Goal: Task Accomplishment & Management: Complete application form

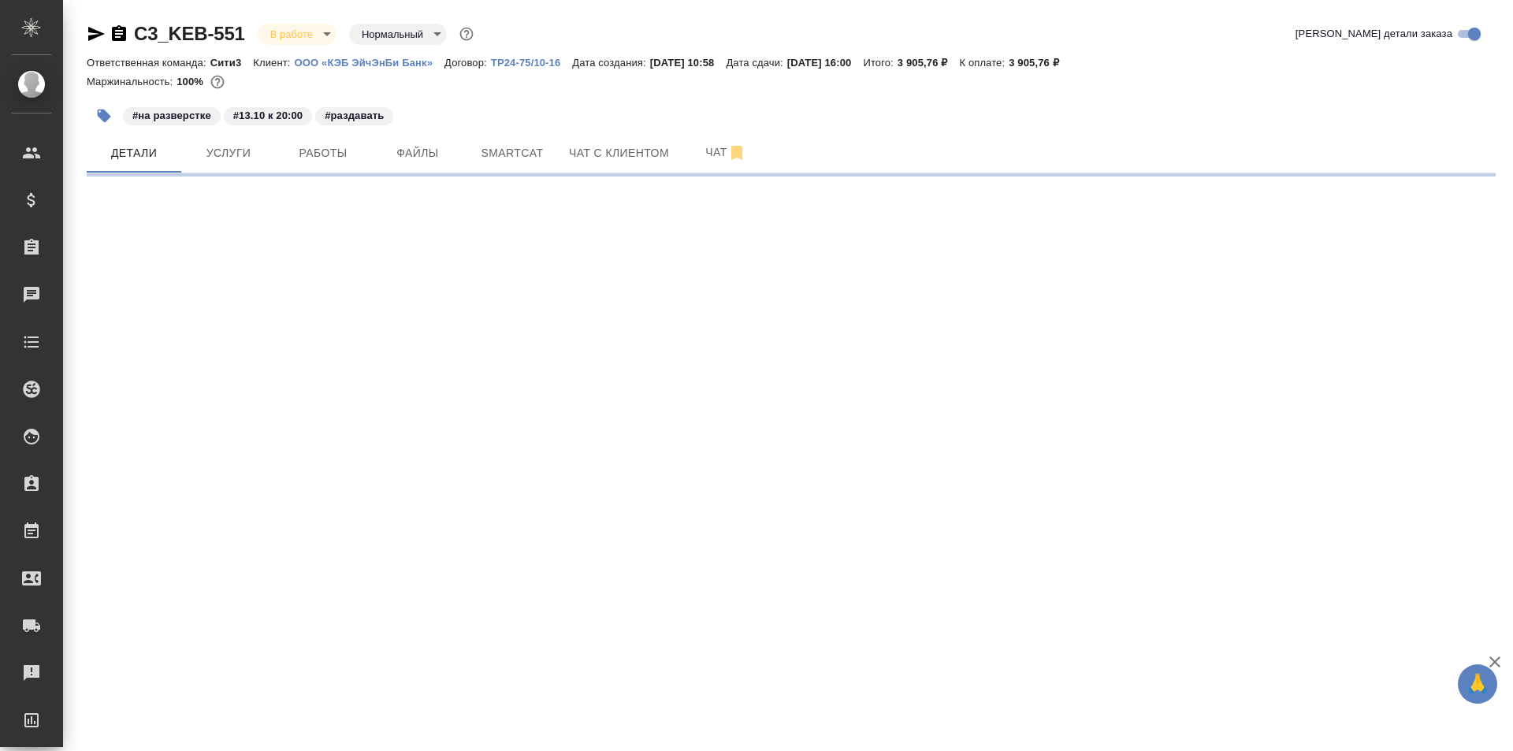
select select "RU"
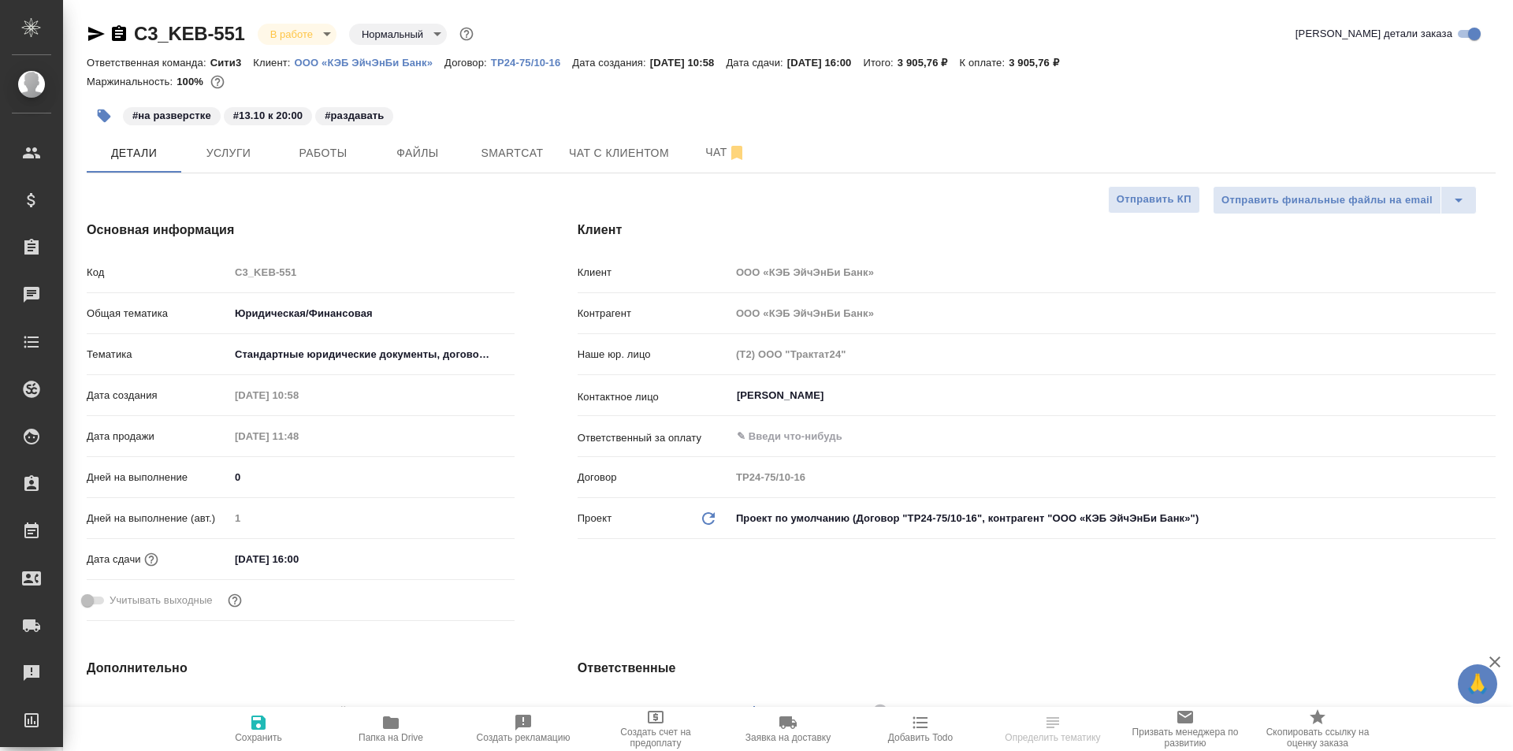
type input "Matveeva Anastasia"
type input "[PERSON_NAME]"
select select "RU"
type textarea "x"
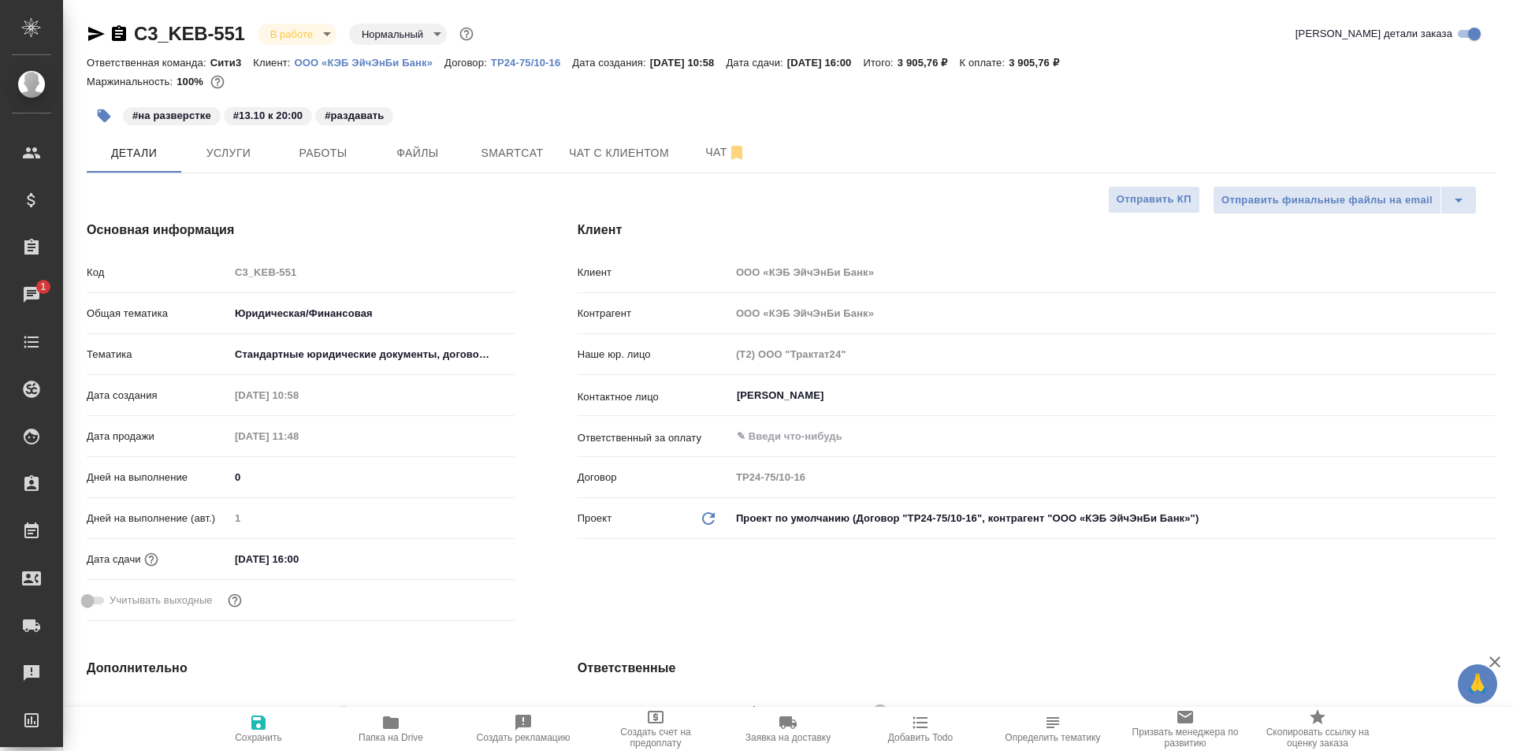
type textarea "x"
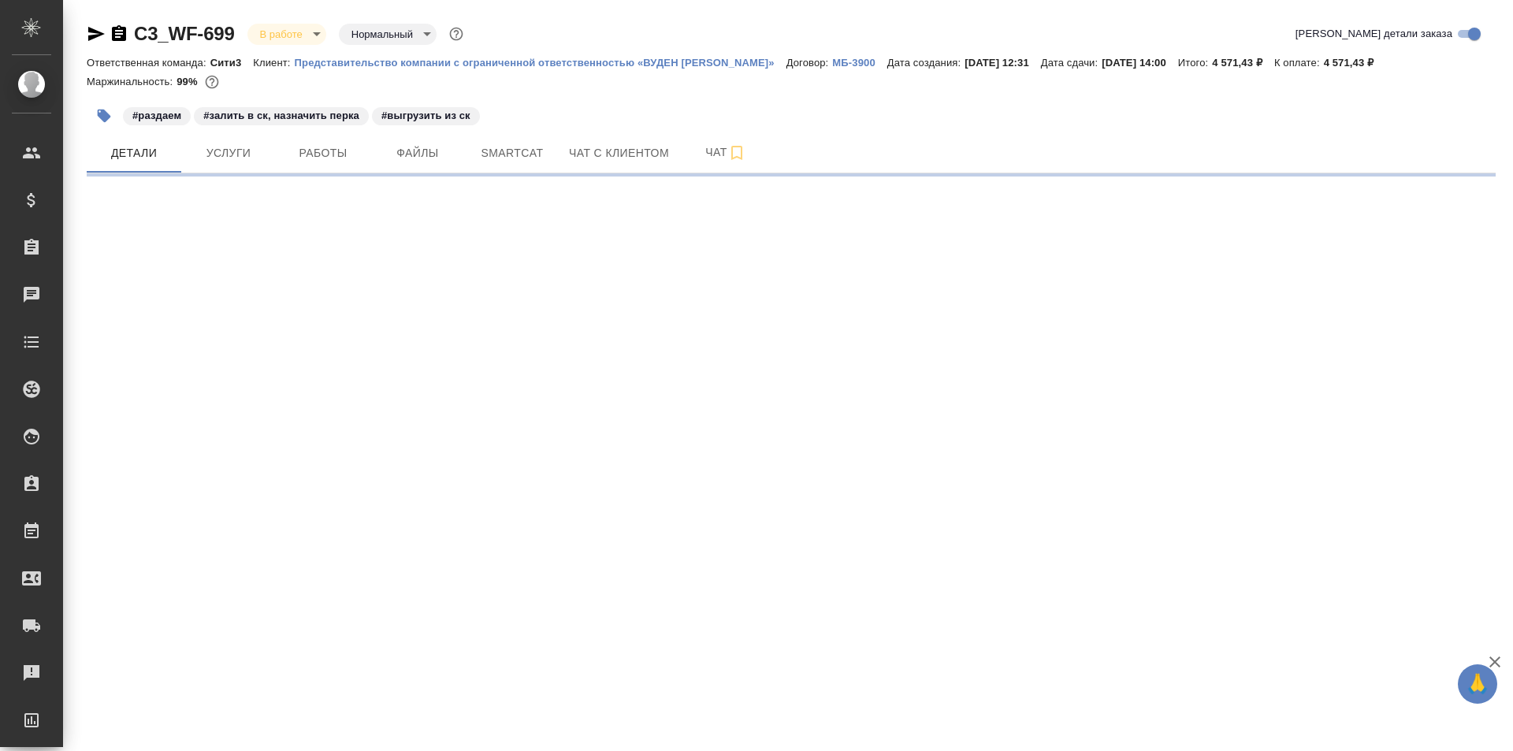
select select "RU"
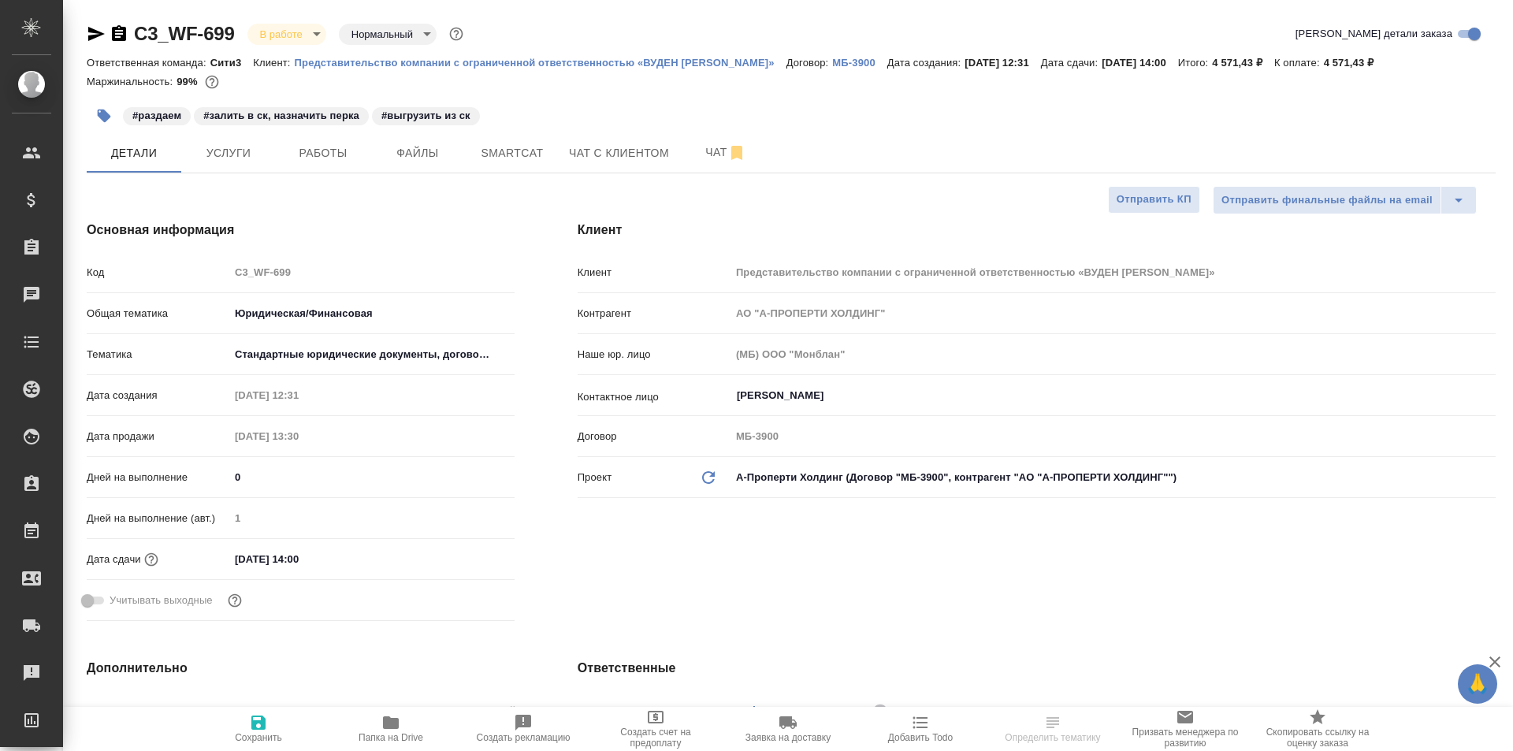
type input "Газизов Ринат"
select select "RU"
type textarea "x"
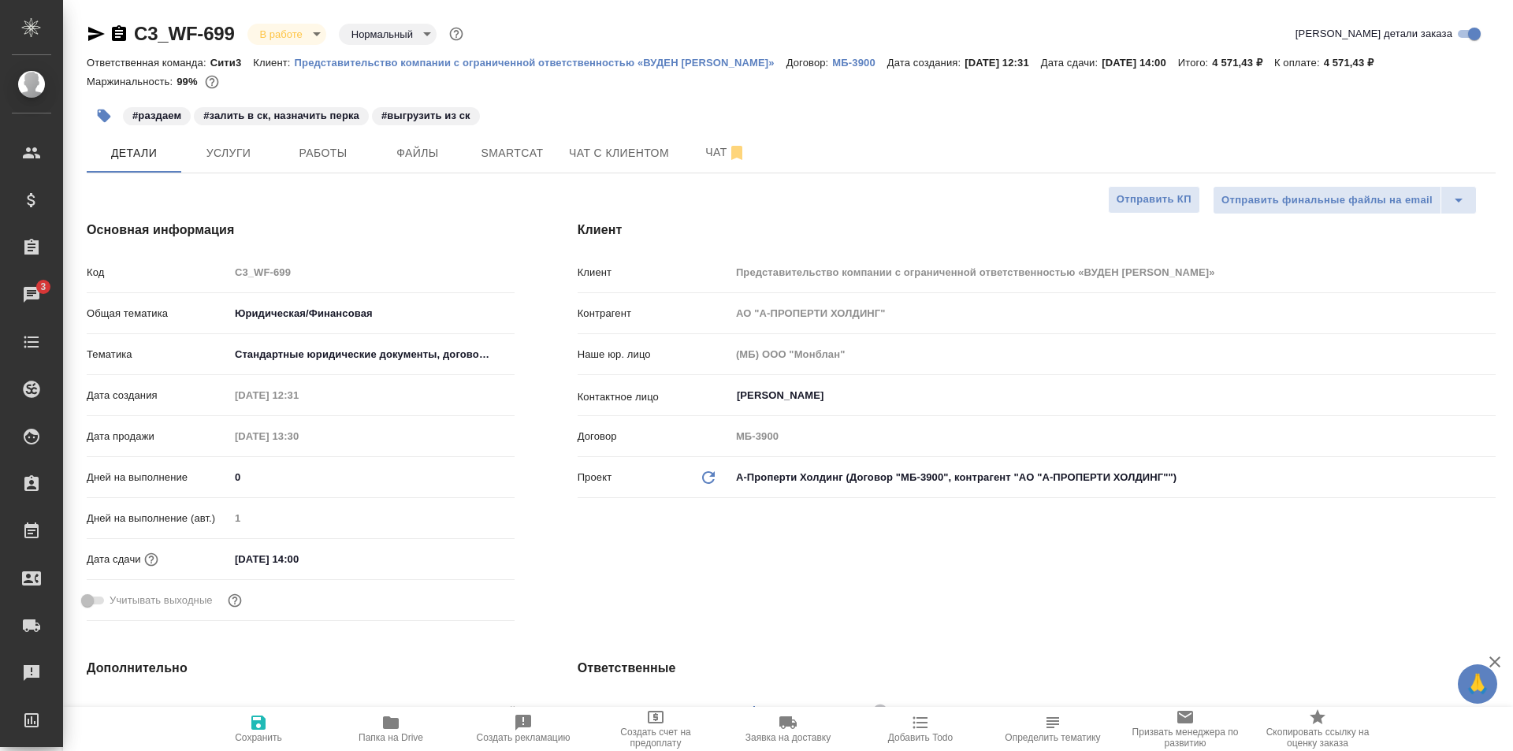
type textarea "x"
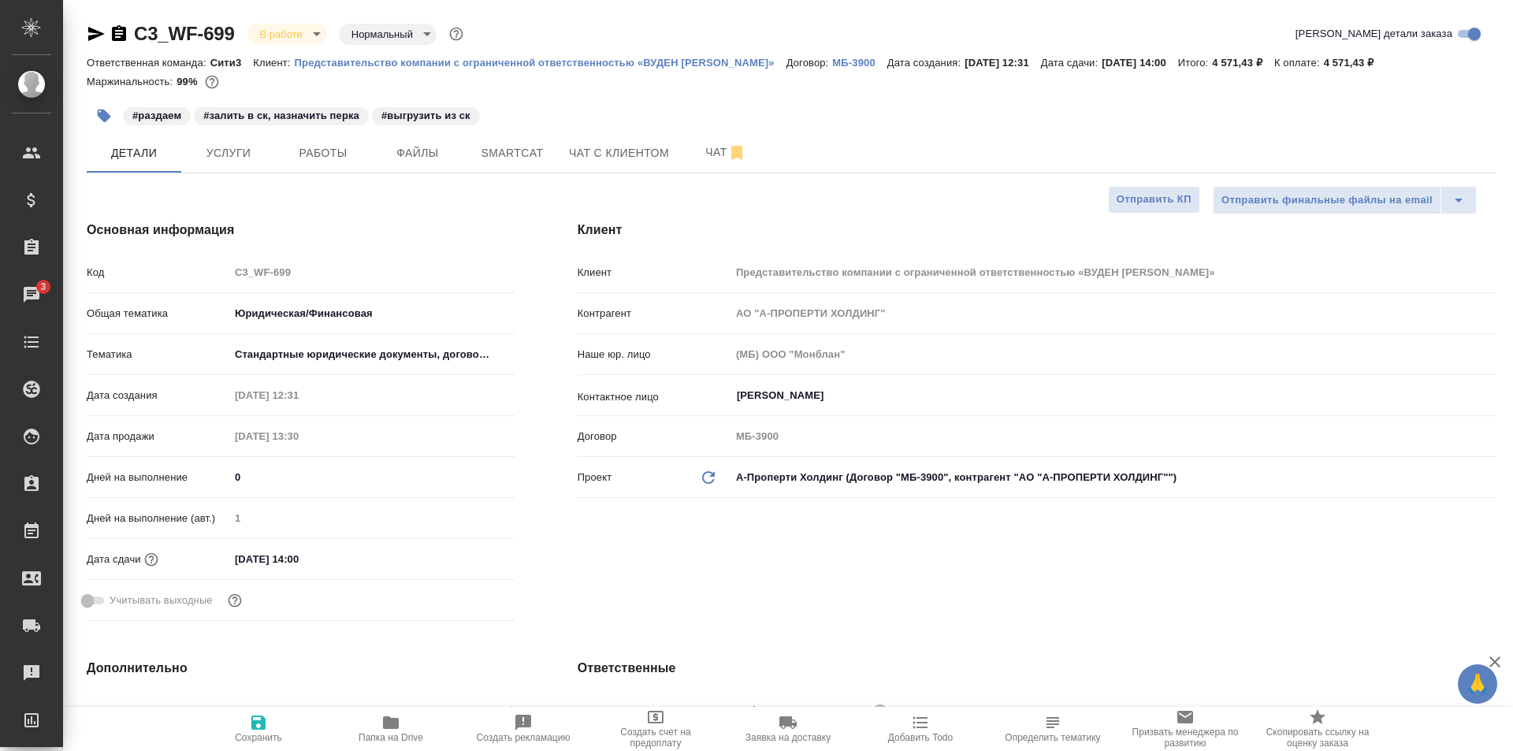
type textarea "x"
click at [468, 154] on button "Smartcat" at bounding box center [512, 152] width 95 height 39
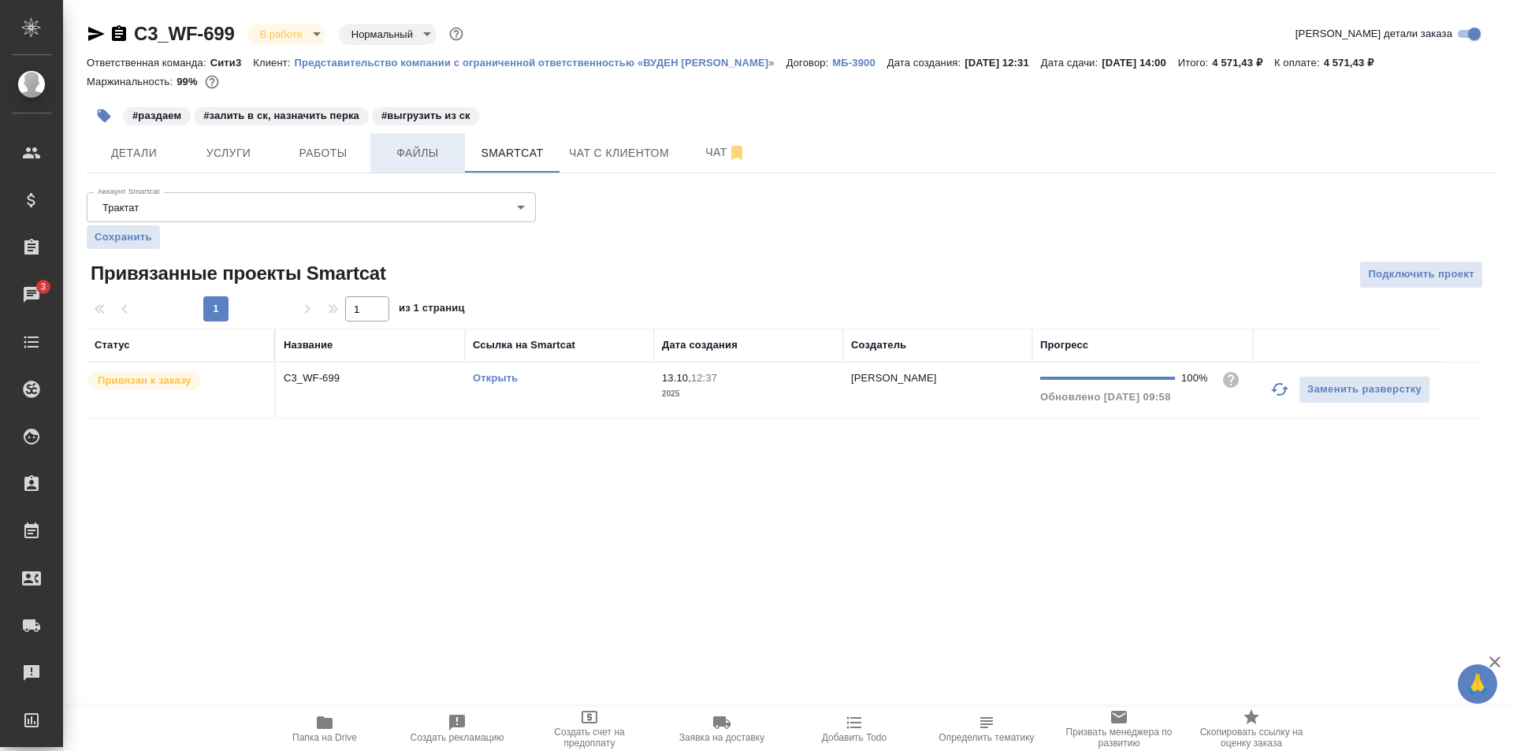
click at [428, 151] on span "Файлы" at bounding box center [418, 153] width 76 height 20
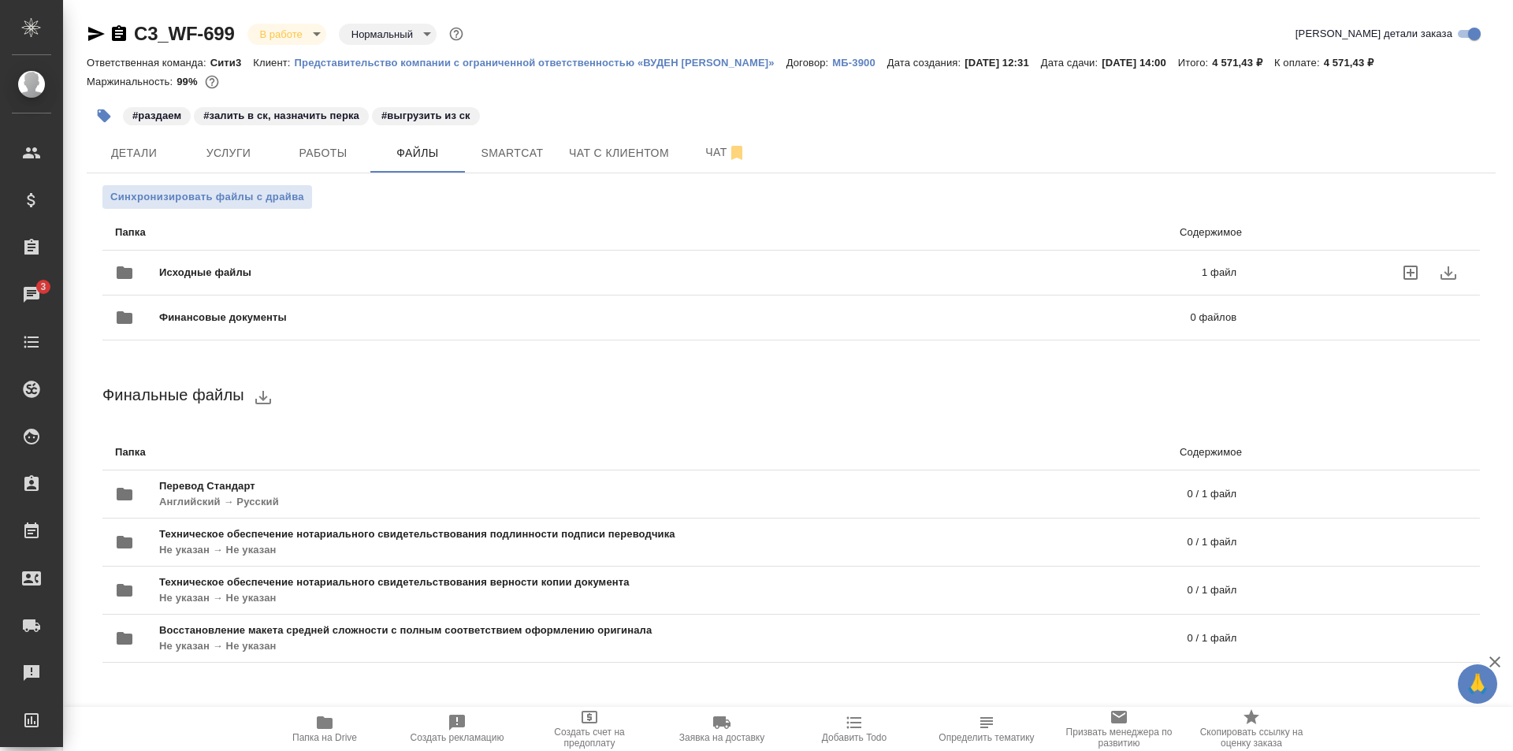
click at [451, 273] on span "Исходные файлы" at bounding box center [442, 273] width 567 height 16
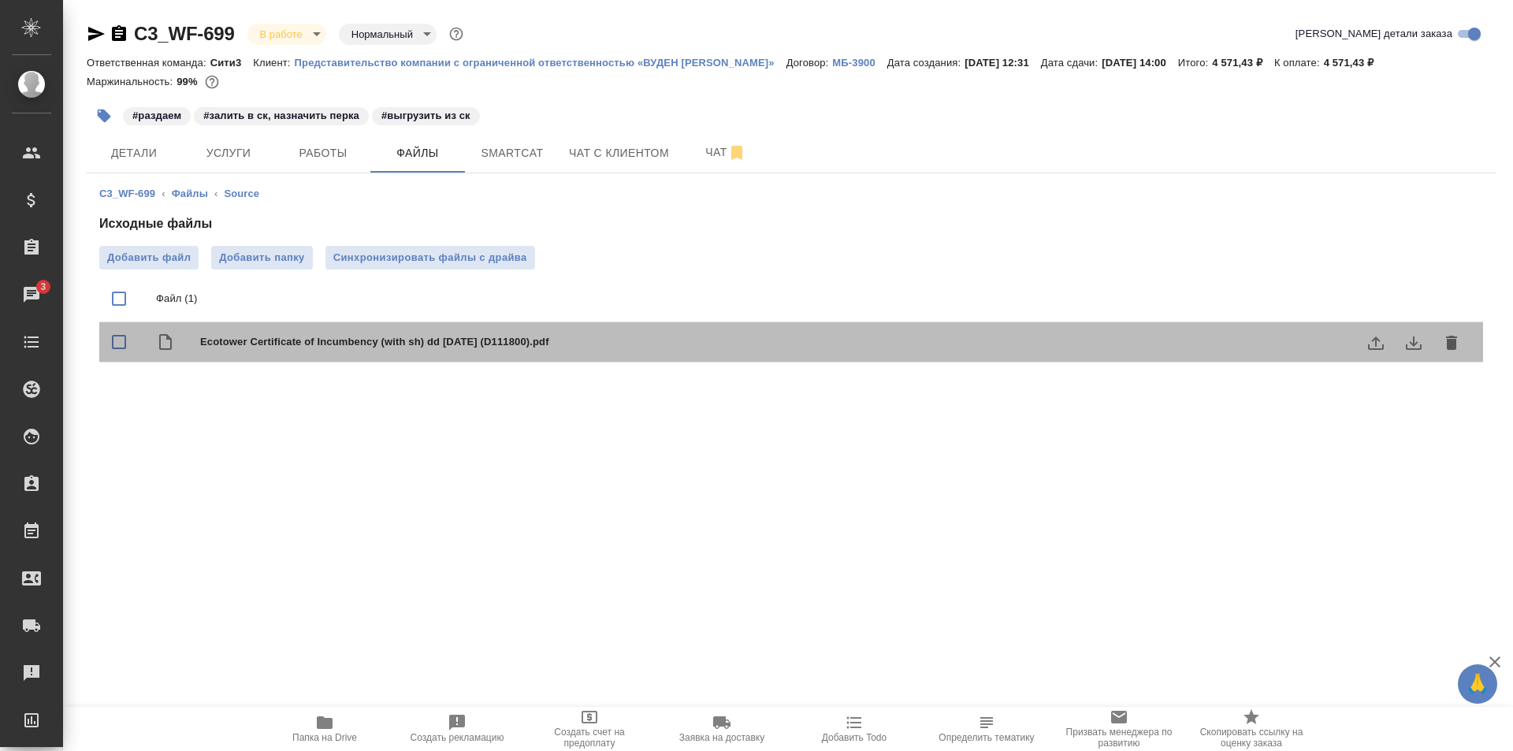
click at [391, 338] on span "Ecotower Certificate of Incumbency (with sh) dd 23.09.25 (D111800).pdf" at bounding box center [822, 342] width 1245 height 16
checkbox input "true"
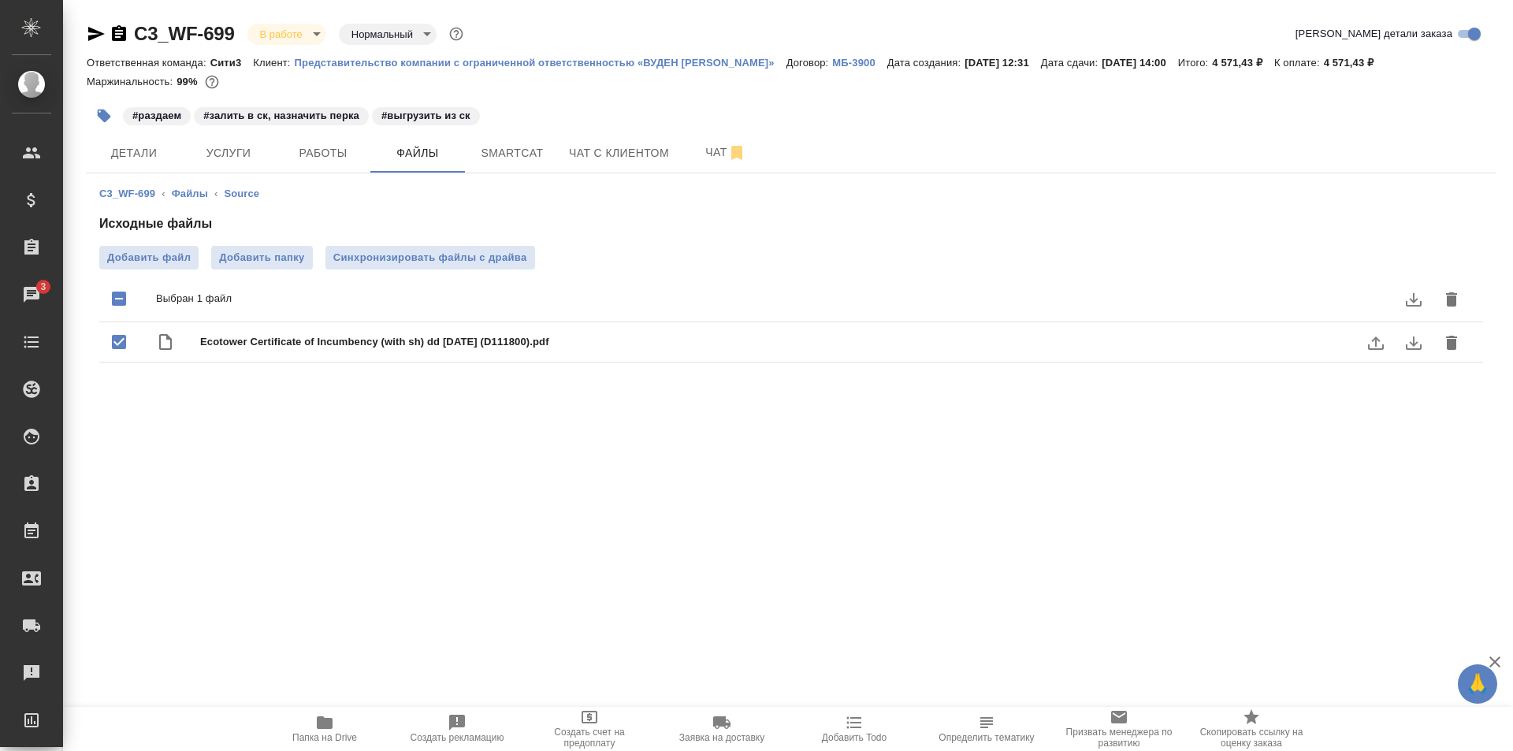
click at [1426, 340] on button "download" at bounding box center [1414, 343] width 38 height 38
drag, startPoint x: 937, startPoint y: 132, endPoint x: 927, endPoint y: 131, distance: 10.4
click at [937, 132] on div "#раздаем #залить в ск, назначить перка #выгрузить из ск" at bounding box center [556, 116] width 939 height 35
click at [310, 163] on button "Работы" at bounding box center [323, 152] width 95 height 39
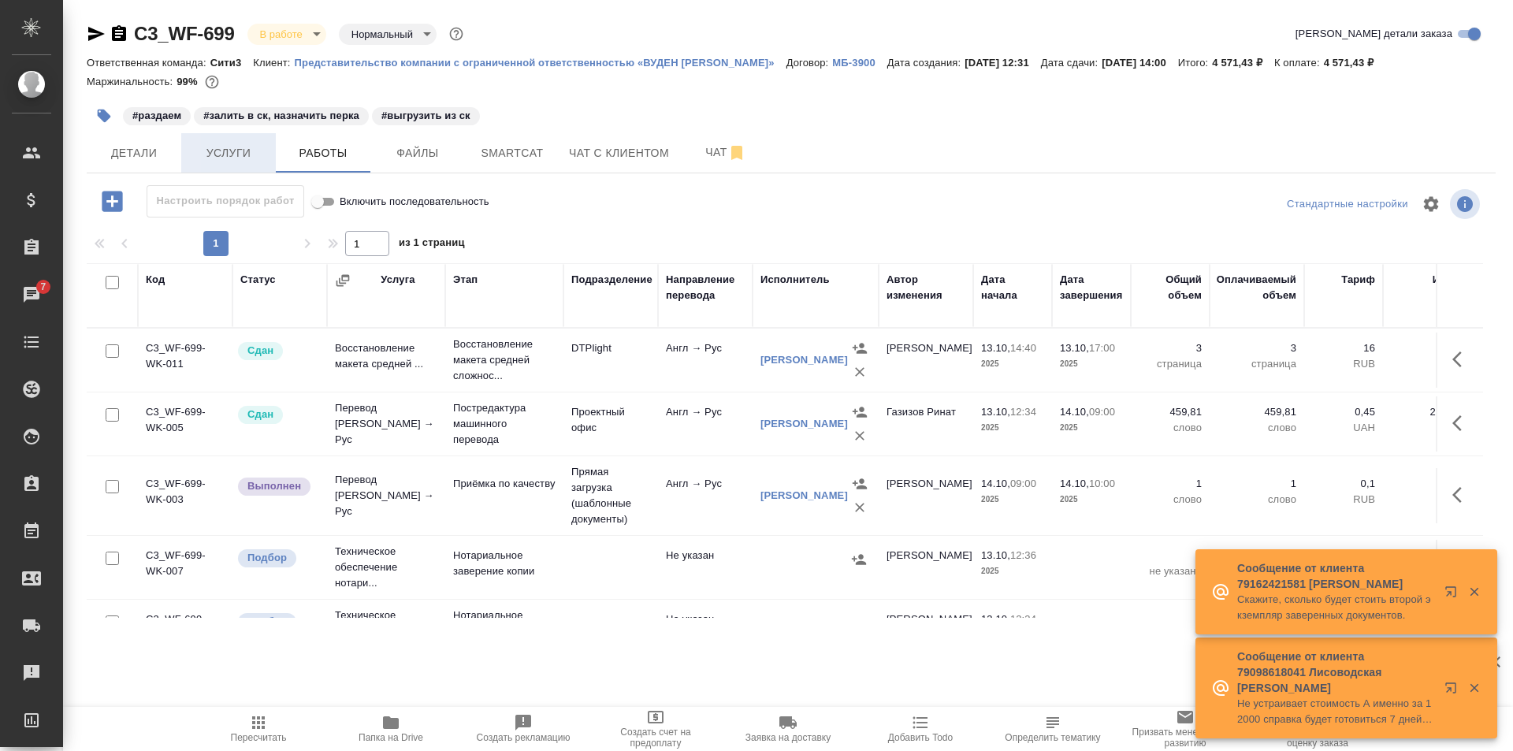
click at [243, 162] on span "Услуги" at bounding box center [229, 153] width 76 height 20
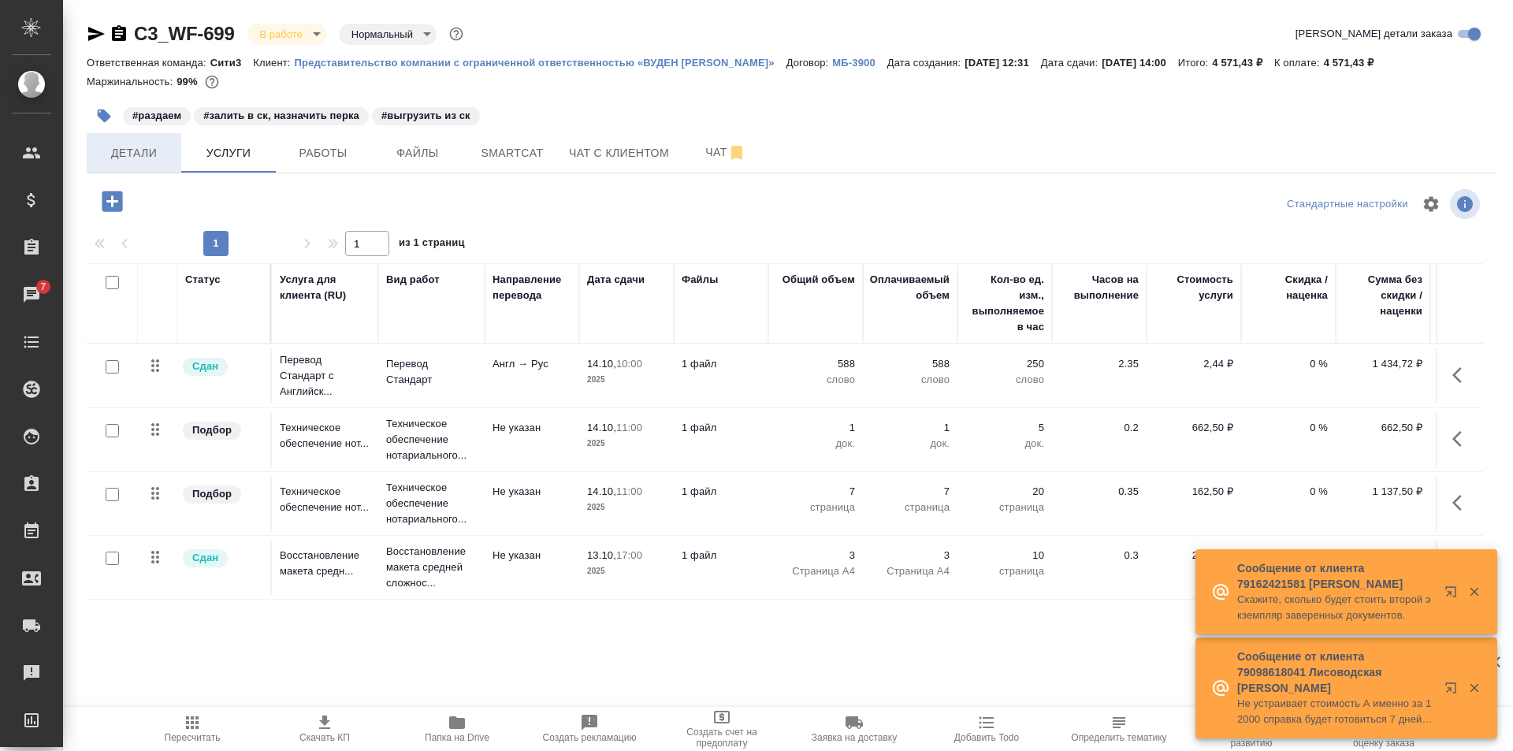
click at [164, 155] on span "Детали" at bounding box center [134, 153] width 76 height 20
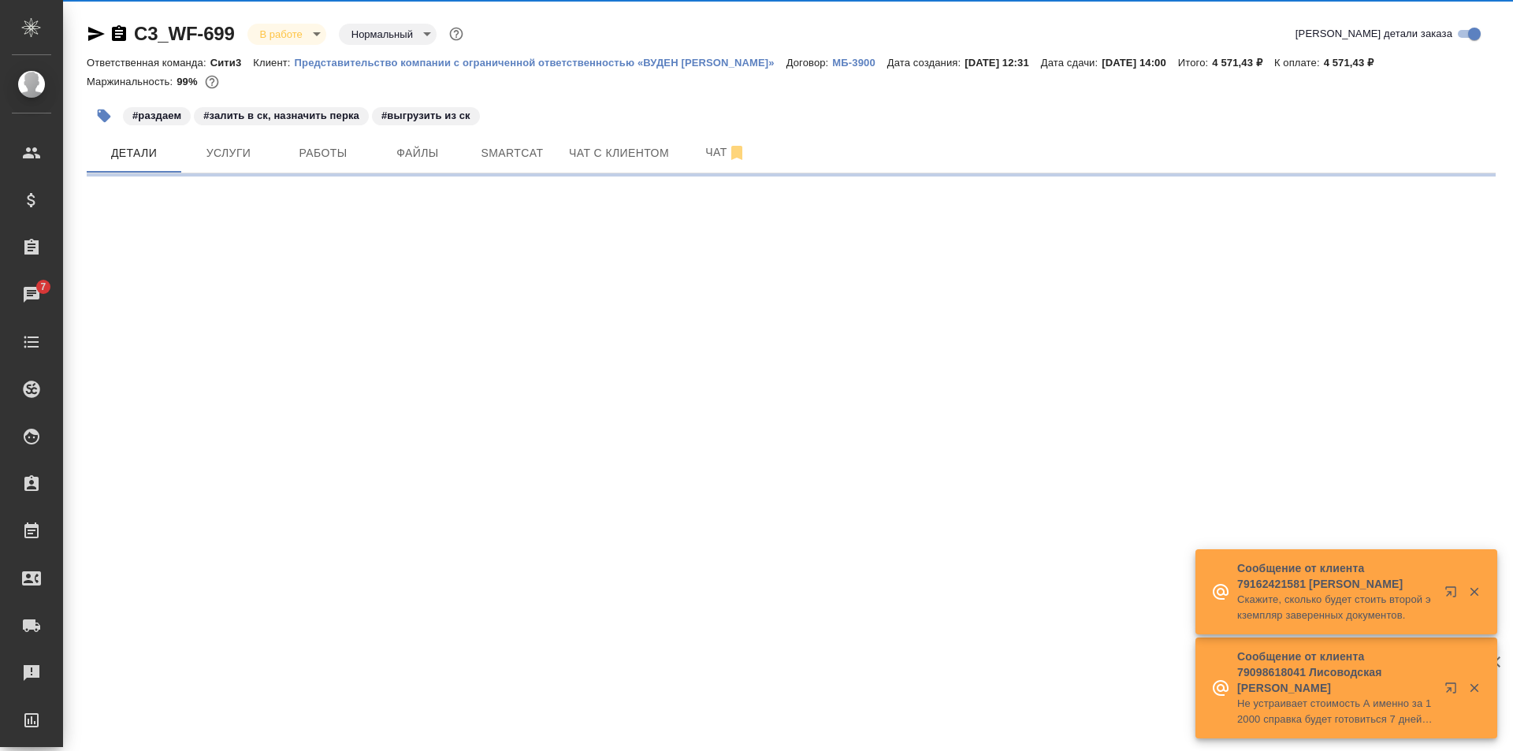
select select "RU"
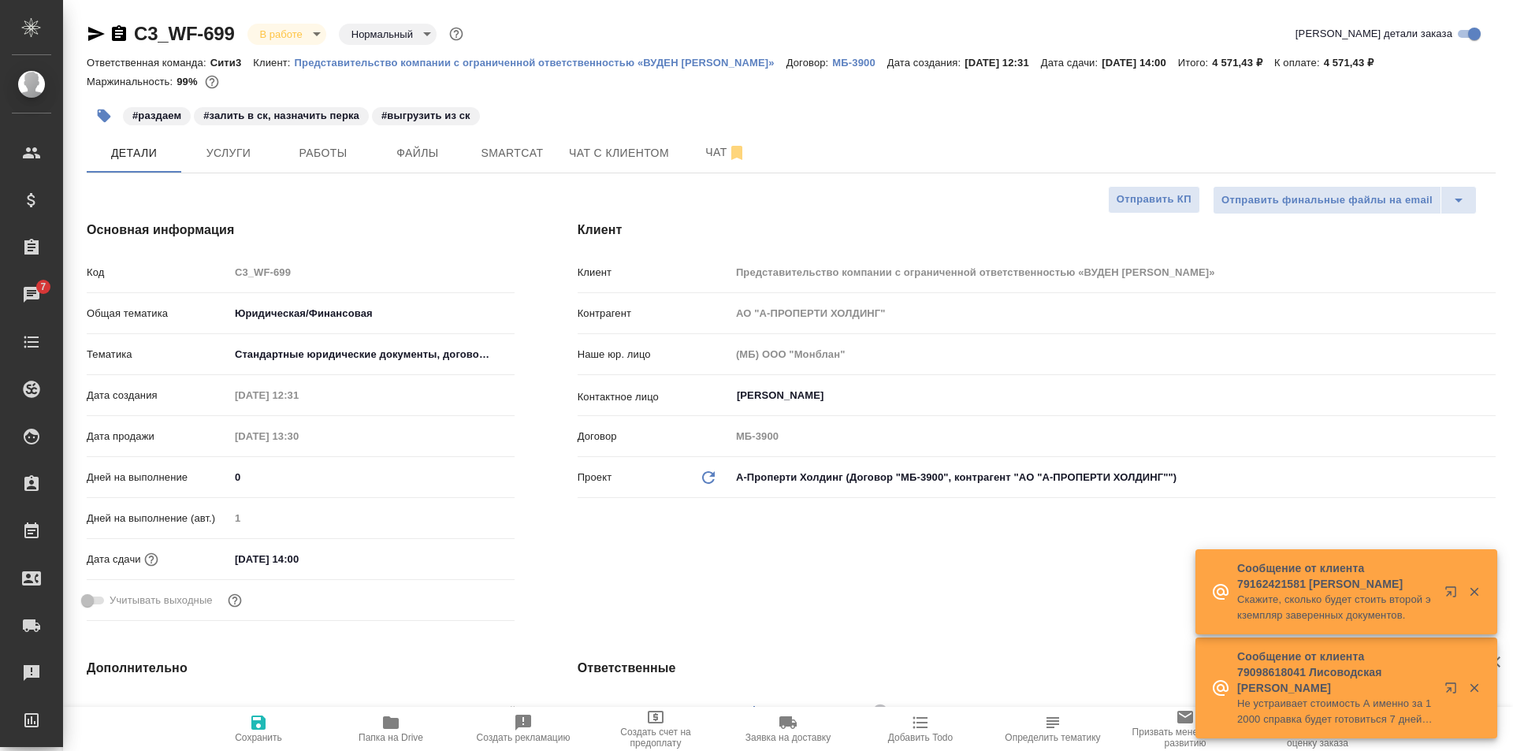
type textarea "x"
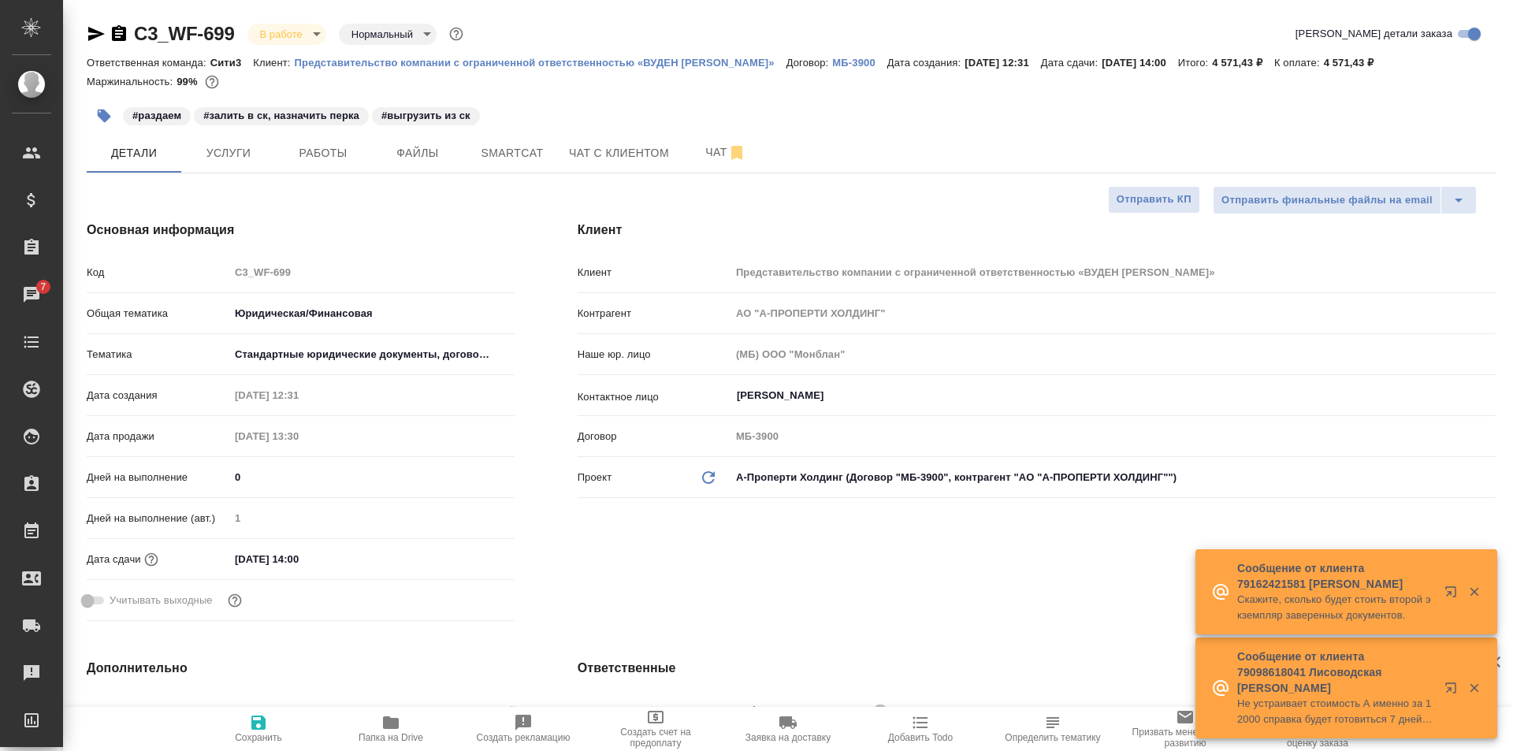
type textarea "x"
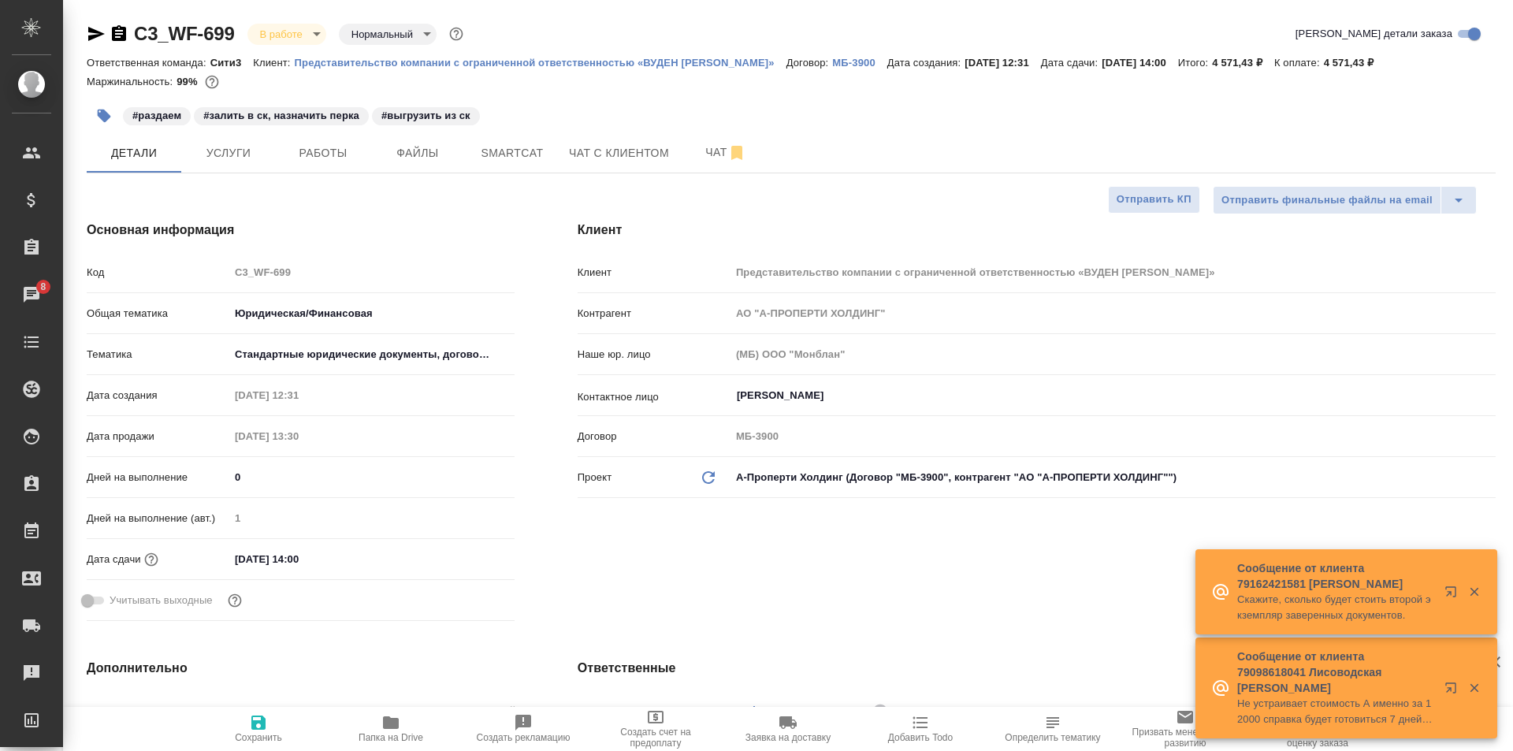
type textarea "x"
